Goal: Information Seeking & Learning: Learn about a topic

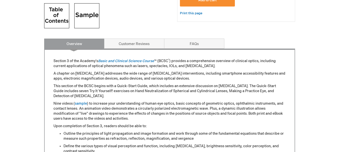
scroll to position [108, 0]
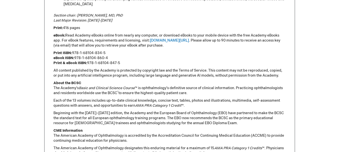
scroll to position [359, 0]
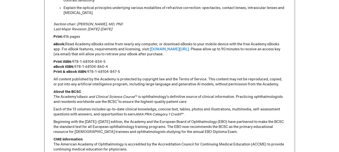
drag, startPoint x: 118, startPoint y: 23, endPoint x: 77, endPoint y: 21, distance: 41.0
click at [77, 21] on div "Section 3 of the Academy's Basic and Clinical Science Course ™ (BCSC ® ) provid…" at bounding box center [169, 36] width 233 height 257
copy em "Scott E. Brodie, MD, PhD"
click at [110, 32] on p "Section chair: Scott E. Brodie, MD, PhD Last Major Revision: 2022-2023" at bounding box center [169, 27] width 233 height 10
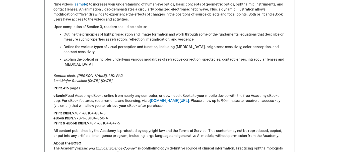
scroll to position [309, 0]
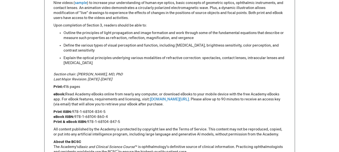
click at [89, 79] on em "Section chair: Scott E. Brodie, MD, PhD Last Major Revision: 2022-2023" at bounding box center [87, 76] width 69 height 9
drag, startPoint x: 88, startPoint y: 79, endPoint x: 106, endPoint y: 79, distance: 18.4
click at [106, 79] on p "Section chair: Scott E. Brodie, MD, PhD Last Major Revision: 2022-2023" at bounding box center [169, 77] width 233 height 10
copy em "2022-2023"
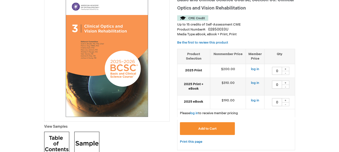
scroll to position [8, 0]
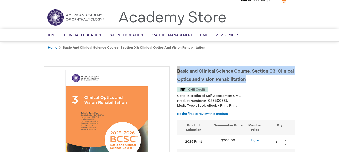
drag, startPoint x: 249, startPoint y: 79, endPoint x: 178, endPoint y: 70, distance: 71.7
click at [178, 70] on h1 "Basic and Clinical Science Course, Section 03: Clinical Optics and Vision Rehab…" at bounding box center [236, 75] width 118 height 17
copy span "Basic and Clinical Science Course, Section 03: Clinical Optics and Vision Rehab…"
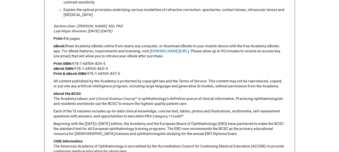
scroll to position [359, 0]
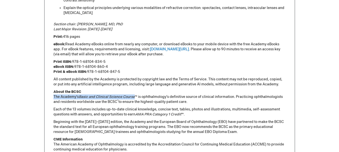
drag, startPoint x: 53, startPoint y: 96, endPoint x: 137, endPoint y: 97, distance: 83.4
click at [137, 97] on p "About the BCSC The Academy’s Basic and Clinical Science Course ™ is ophthalmolo…" at bounding box center [169, 97] width 233 height 15
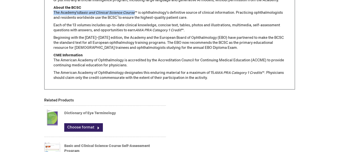
scroll to position [410, 0]
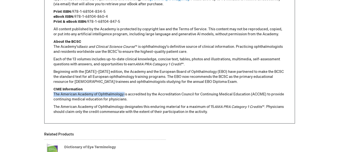
drag, startPoint x: 53, startPoint y: 94, endPoint x: 125, endPoint y: 94, distance: 71.1
click at [125, 94] on p "CME Information The American Academy of Ophthalmology is accredited by the Accr…" at bounding box center [169, 94] width 233 height 15
copy p "The American Academy of Ophthalmology"
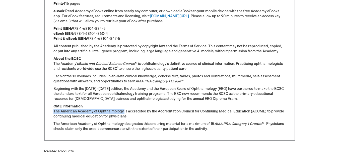
scroll to position [385, 0]
